Goal: Information Seeking & Learning: Learn about a topic

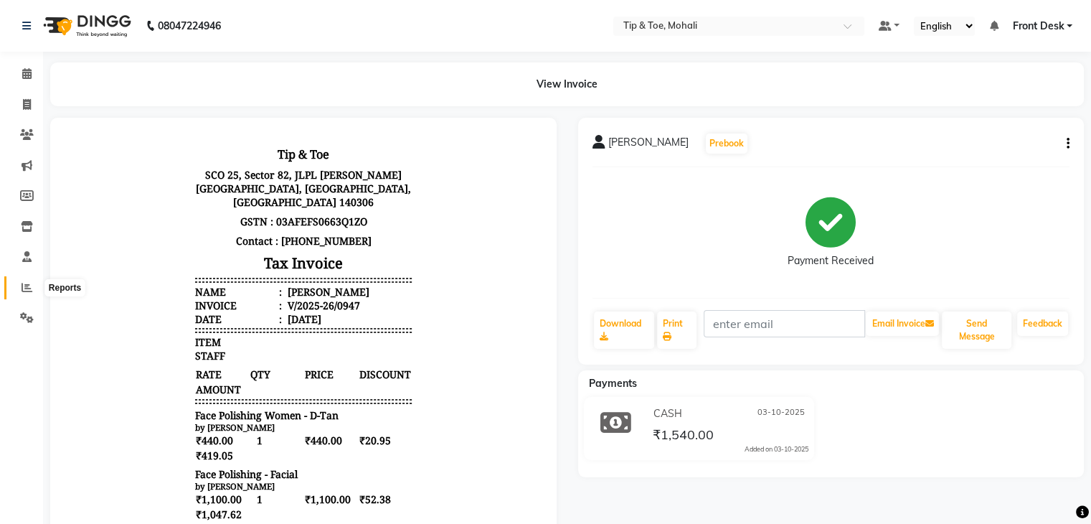
click at [26, 280] on span at bounding box center [26, 288] width 25 height 17
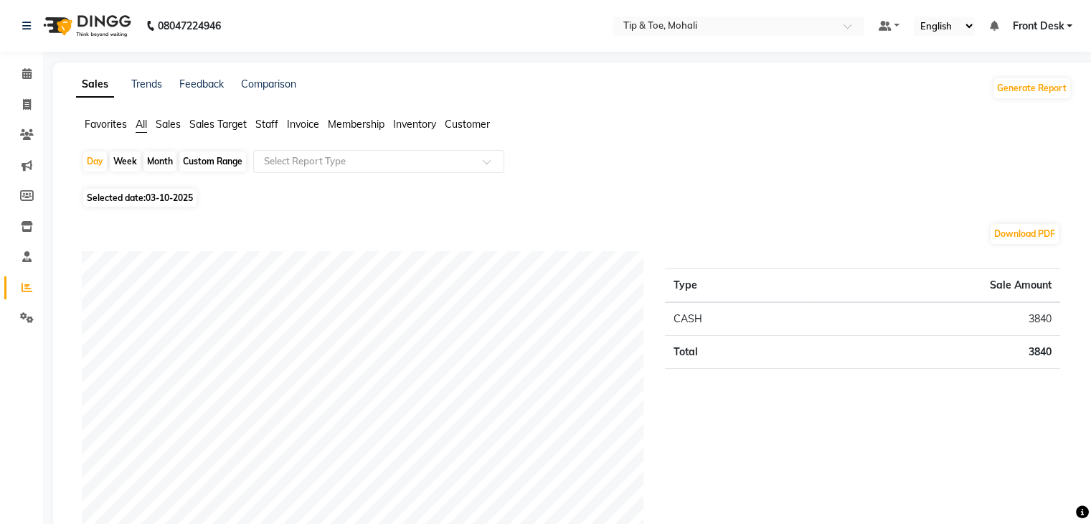
click at [273, 121] on span "Staff" at bounding box center [266, 124] width 23 height 13
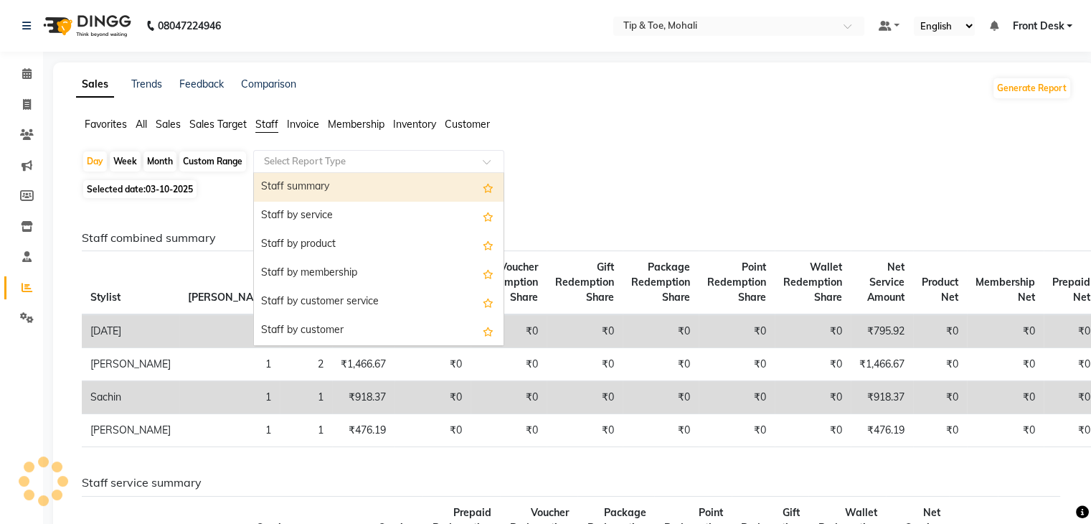
click at [291, 157] on input "text" at bounding box center [364, 161] width 207 height 14
click at [303, 184] on div "Staff summary" at bounding box center [379, 187] width 250 height 29
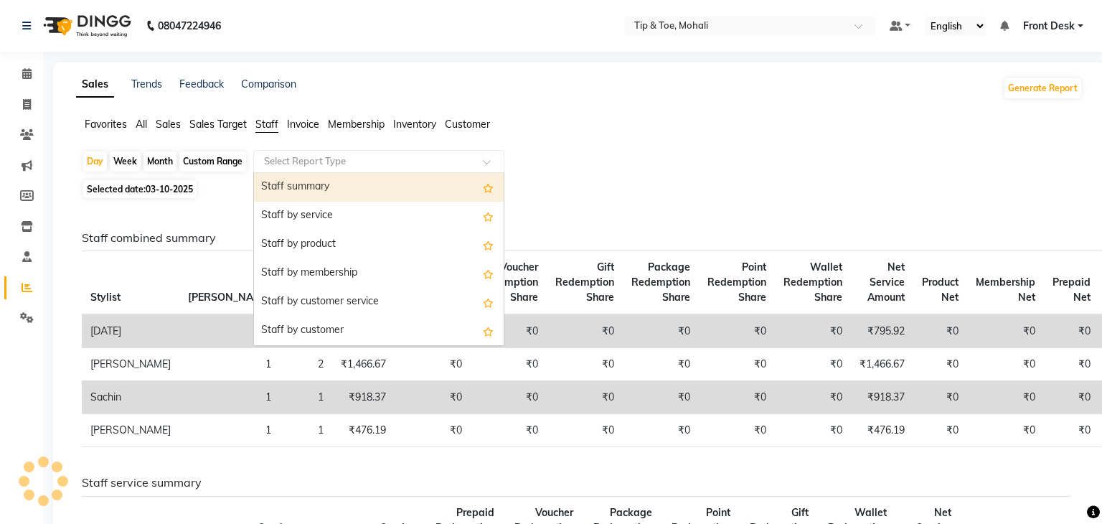
select select "full_report"
select select "pdf"
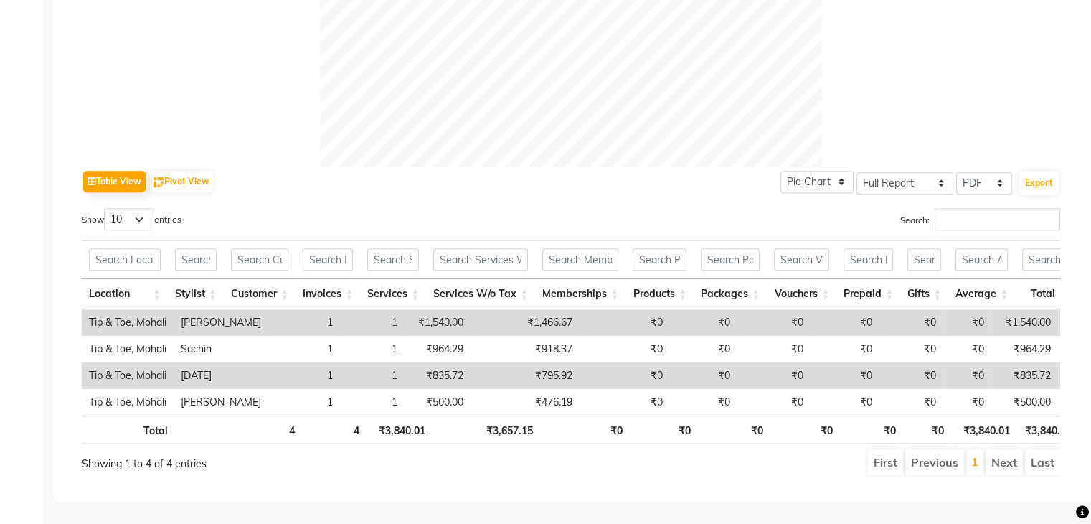
scroll to position [583, 0]
